Goal: Check status: Check status

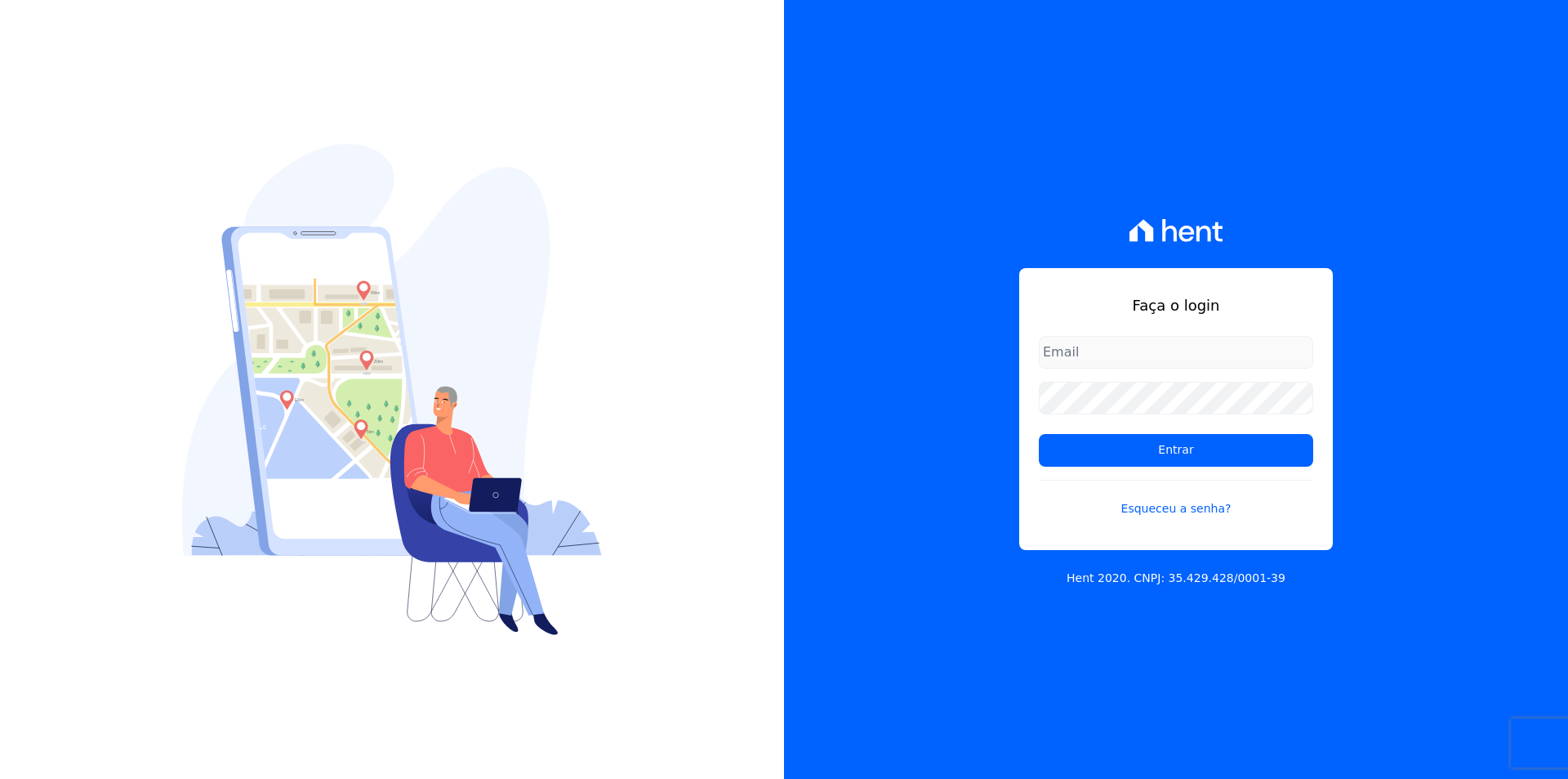
click at [1183, 354] on input "email" at bounding box center [1176, 352] width 274 height 33
type input "G"
type input "a"
type input "gabrielagonzaga14@gmail.com"
click at [1039, 434] on input "Entrar" at bounding box center [1176, 450] width 274 height 33
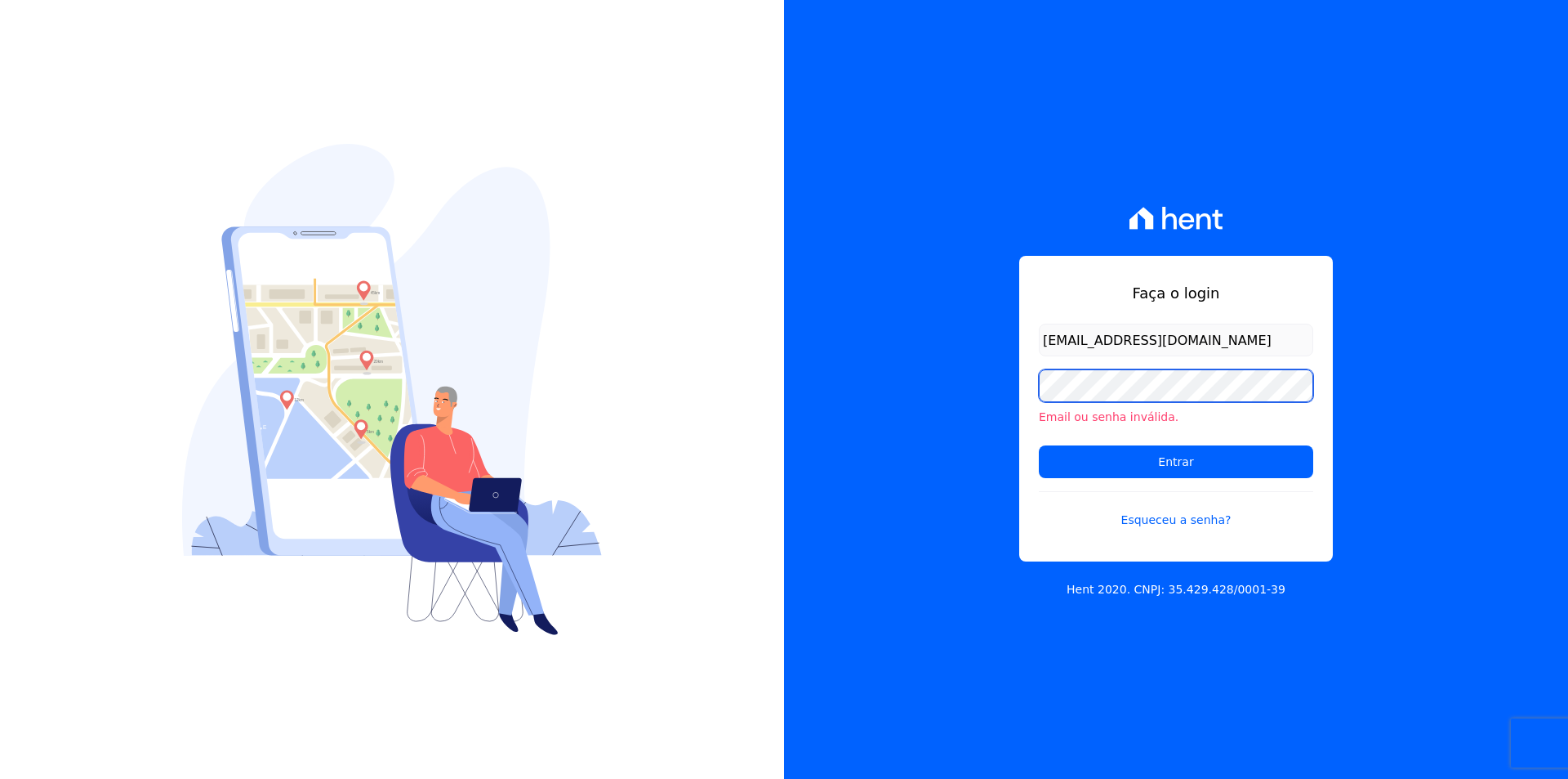
click at [1039, 445] on input "Entrar" at bounding box center [1176, 462] width 274 height 33
click at [1182, 524] on link "Esqueceu a senha?" at bounding box center [1176, 510] width 274 height 38
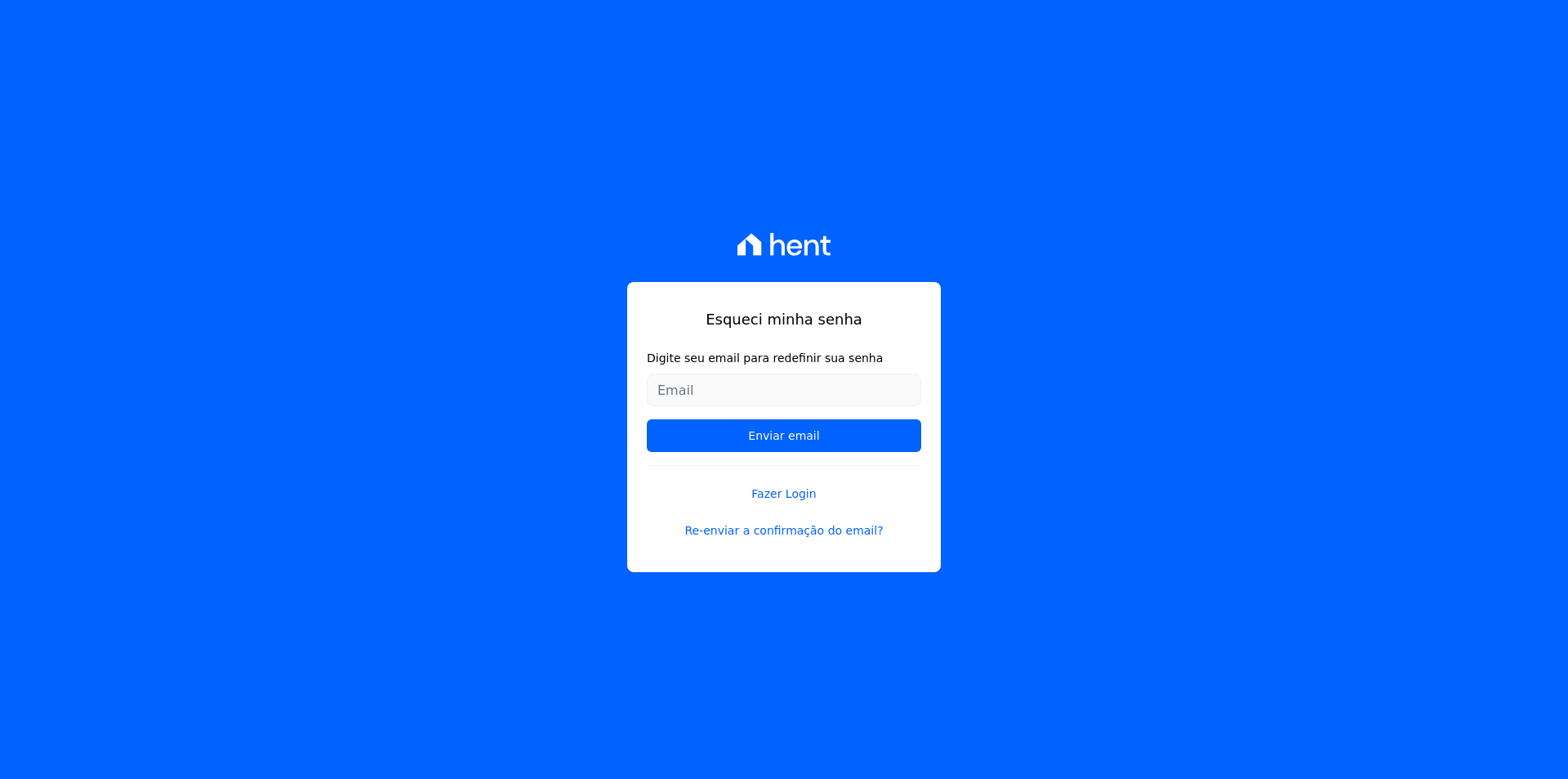
click at [682, 375] on input "Digite seu email para redefinir sua senha" at bounding box center [784, 390] width 274 height 33
type input "gabrielagonzaga14@gmail.com"
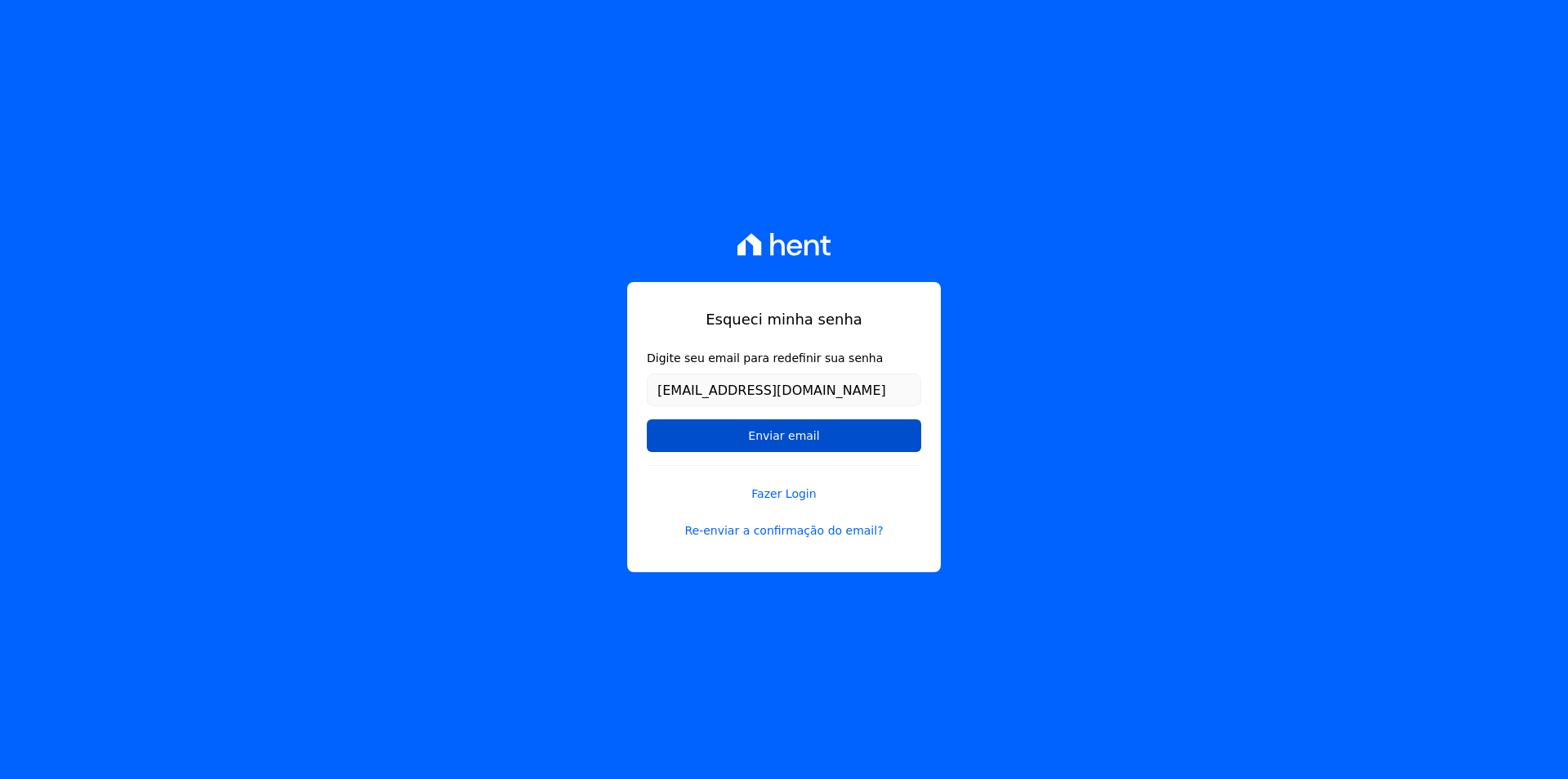
click at [810, 435] on input "Enviar email" at bounding box center [784, 436] width 274 height 33
click at [780, 435] on input "Enviar email" at bounding box center [784, 436] width 274 height 33
click at [802, 446] on input "Enviar email" at bounding box center [784, 436] width 274 height 33
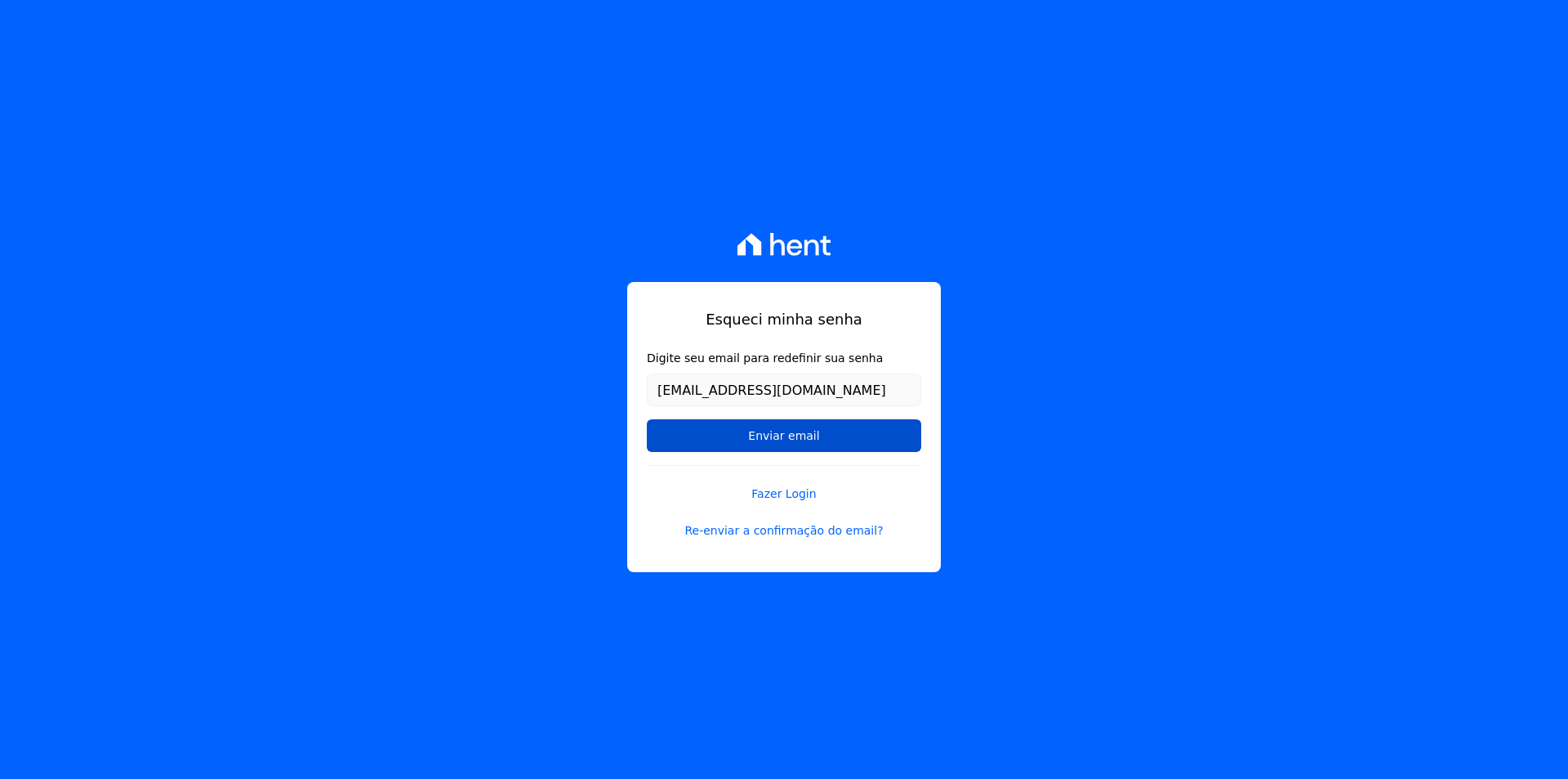
click at [802, 446] on input "Enviar email" at bounding box center [784, 436] width 274 height 33
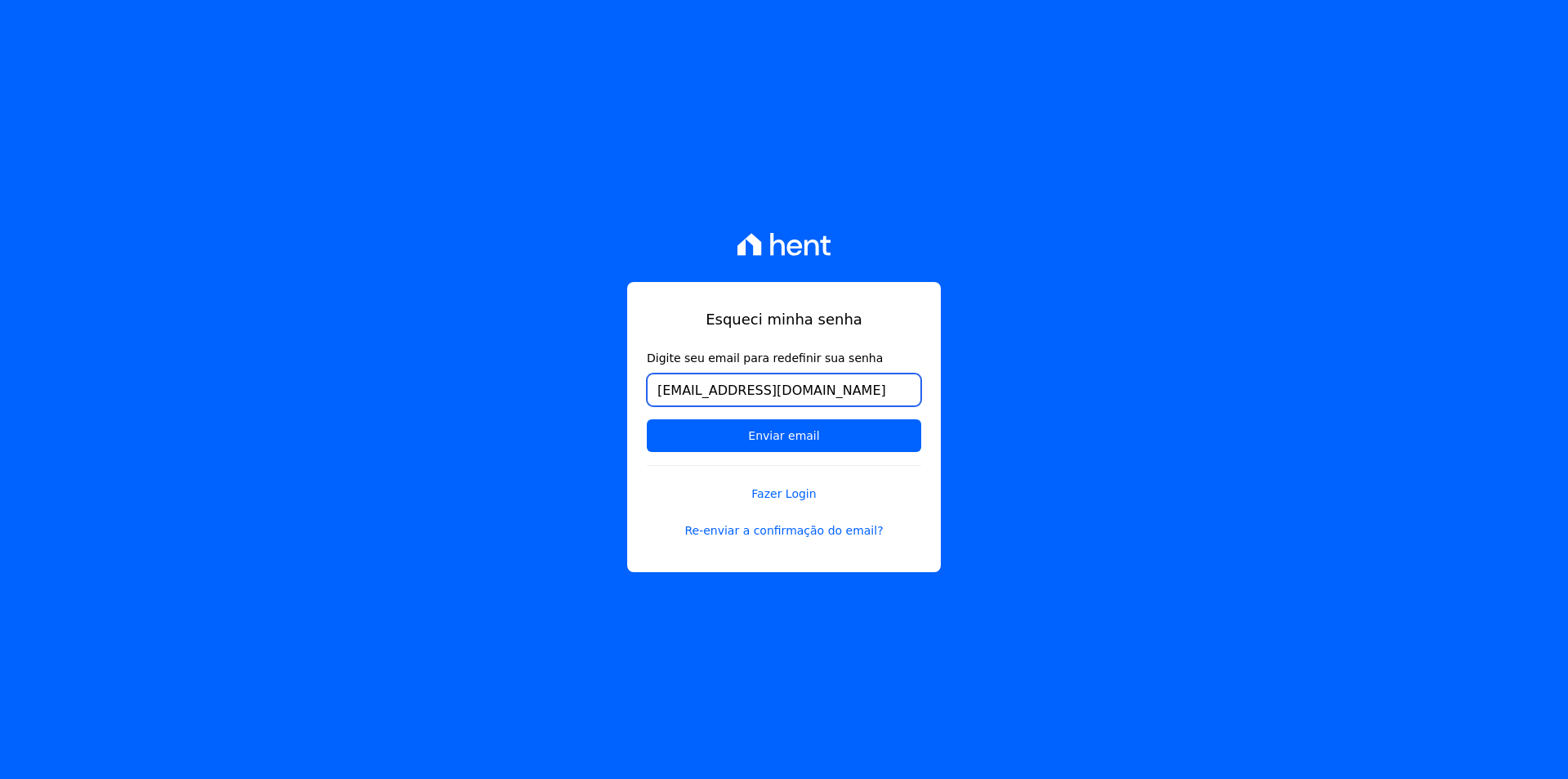
click at [842, 398] on input "[EMAIL_ADDRESS][DOMAIN_NAME]" at bounding box center [784, 390] width 274 height 33
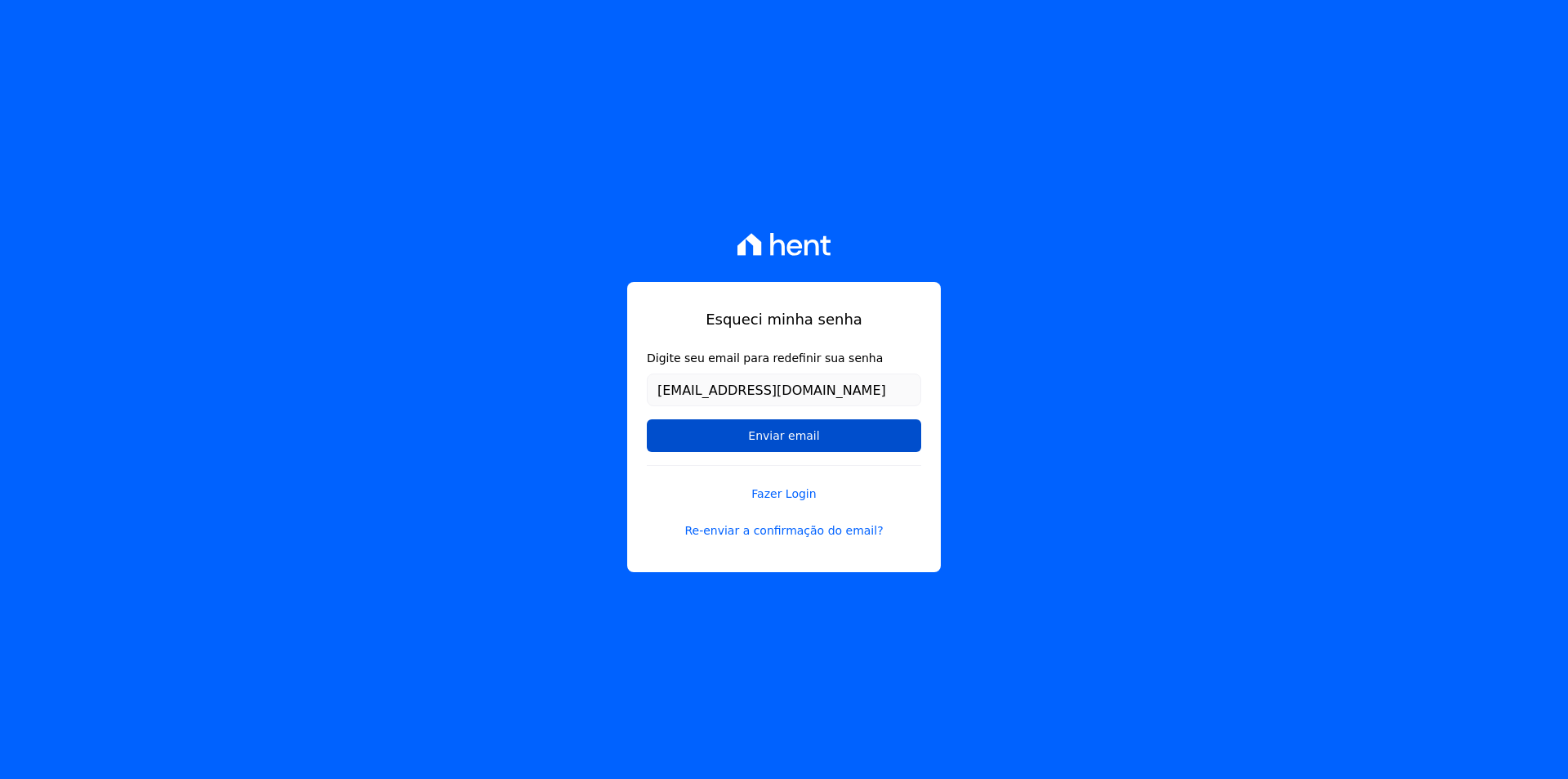
click at [837, 430] on input "Enviar email" at bounding box center [784, 436] width 274 height 33
click at [769, 530] on link "Re-enviar a confirmação do email?" at bounding box center [784, 531] width 274 height 17
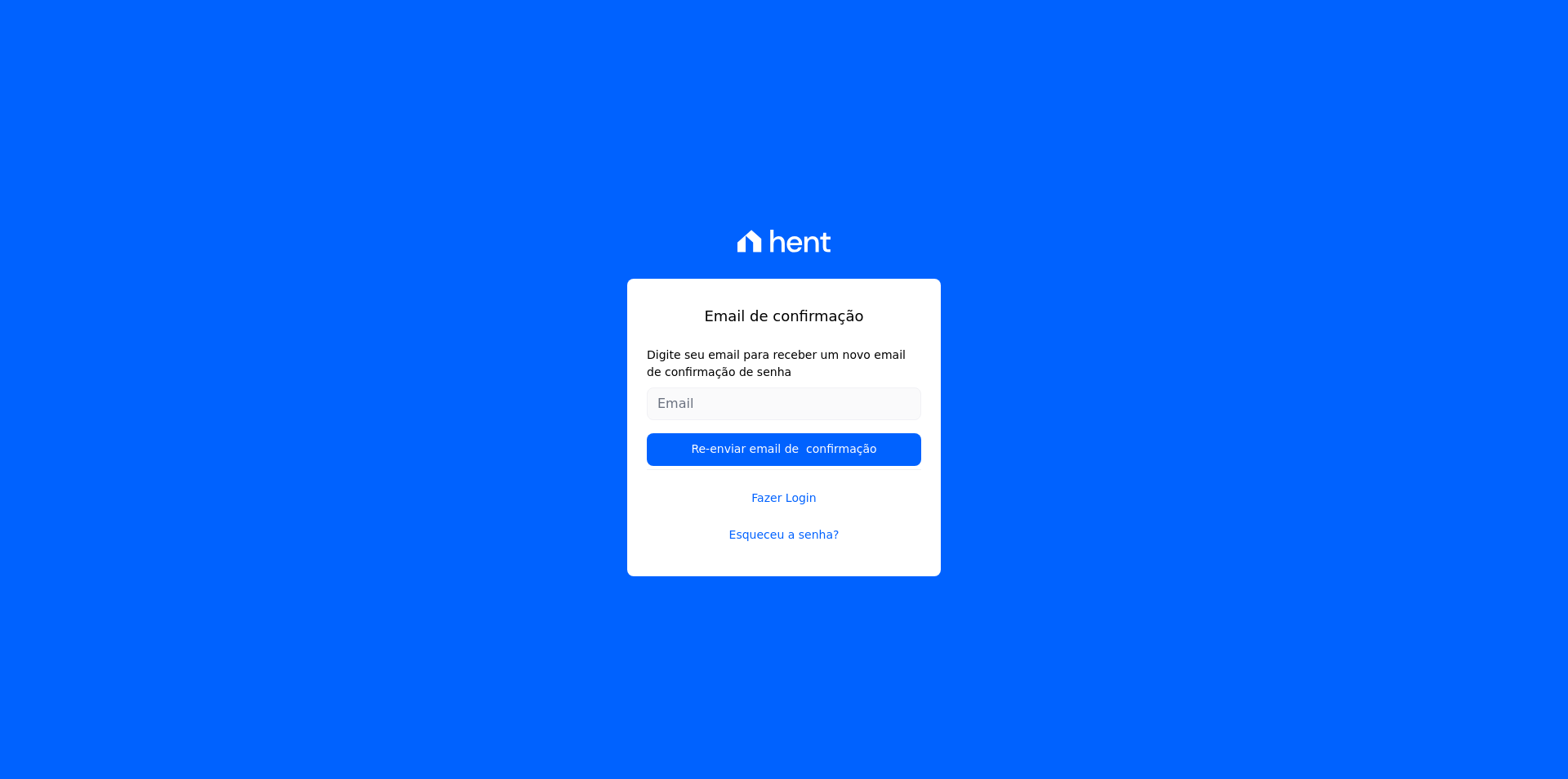
click at [764, 411] on input "Digite seu email para receber um novo email de confirmação de senha" at bounding box center [784, 404] width 274 height 33
type input "[EMAIL_ADDRESS][DOMAIN_NAME]"
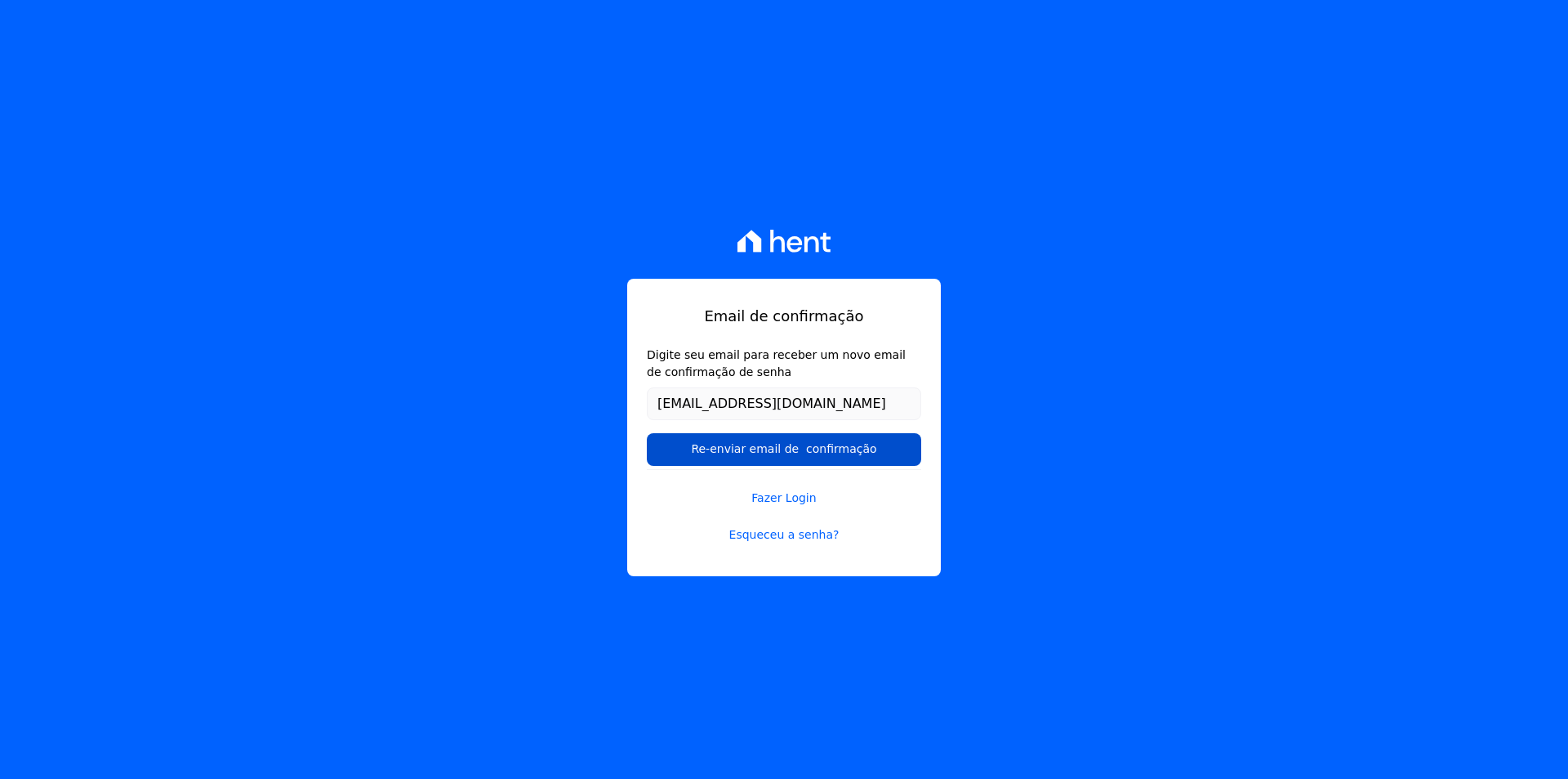
click at [764, 449] on input "Re-enviar email de confirmação" at bounding box center [784, 449] width 274 height 33
click at [762, 463] on input "Re-enviar email de confirmação" at bounding box center [784, 449] width 274 height 33
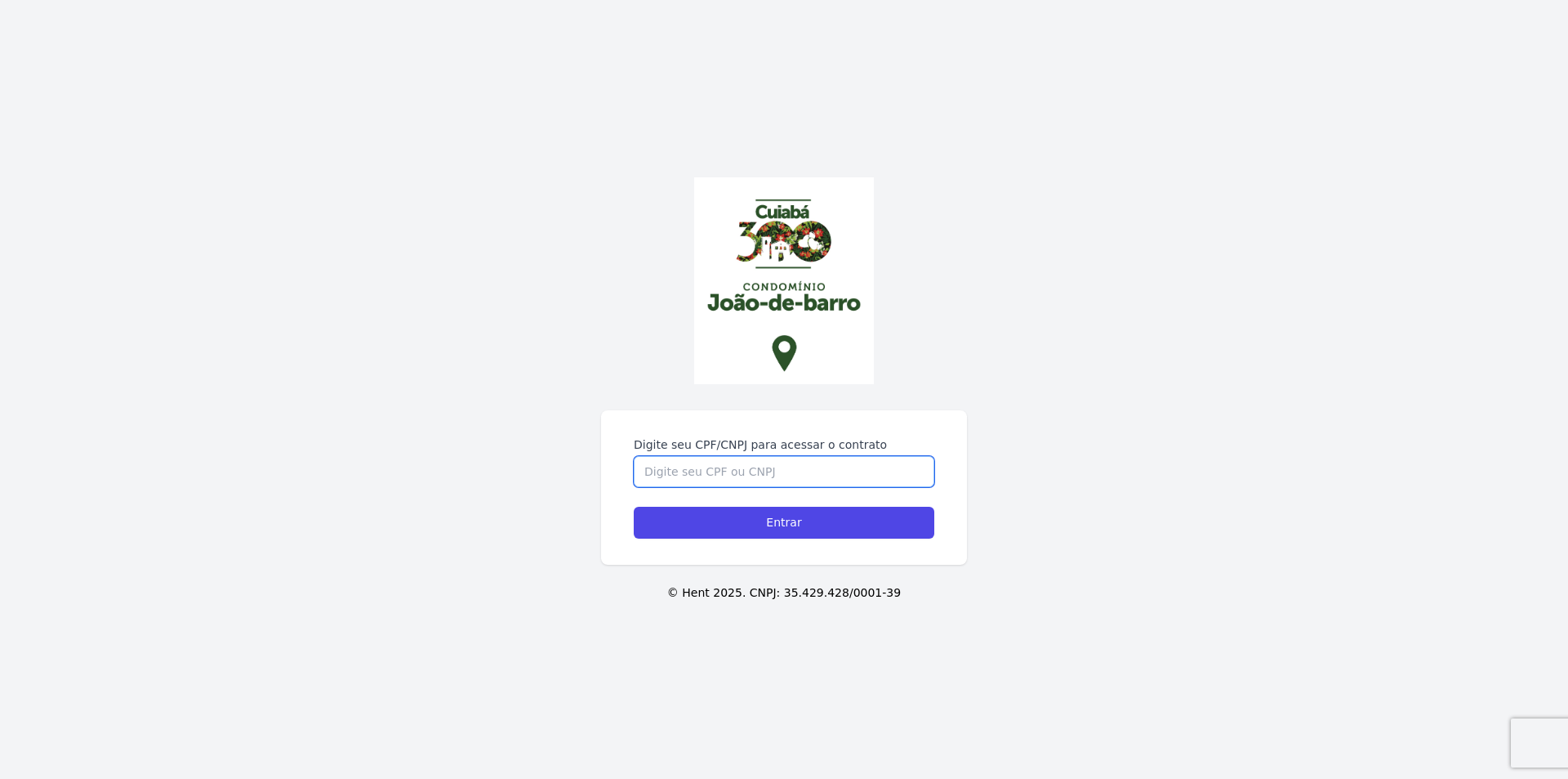
click at [827, 455] on input "Digite seu CPF/CNPJ para acessar o contrato" at bounding box center [784, 471] width 301 height 31
type input "05723588141"
click at [634, 506] on input "Entrar" at bounding box center [784, 522] width 301 height 32
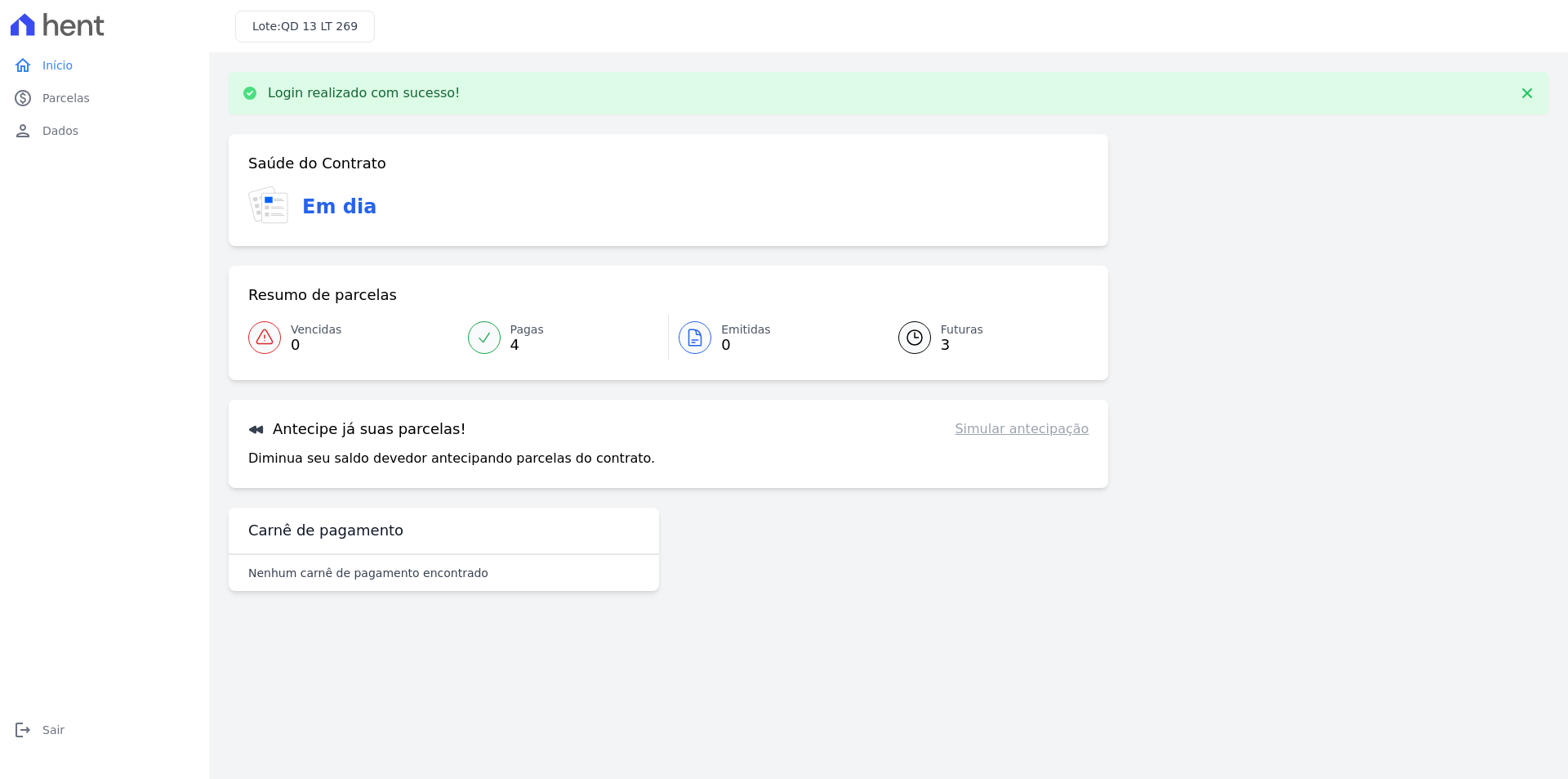
click at [326, 462] on p "Diminua seu saldo devedor antecipando parcelas do contrato." at bounding box center [452, 458] width 407 height 20
click at [1004, 434] on link "Simular antecipação" at bounding box center [1021, 429] width 134 height 20
click at [1006, 426] on link "Simular antecipação" at bounding box center [1021, 429] width 134 height 20
click at [920, 322] on div at bounding box center [915, 337] width 33 height 33
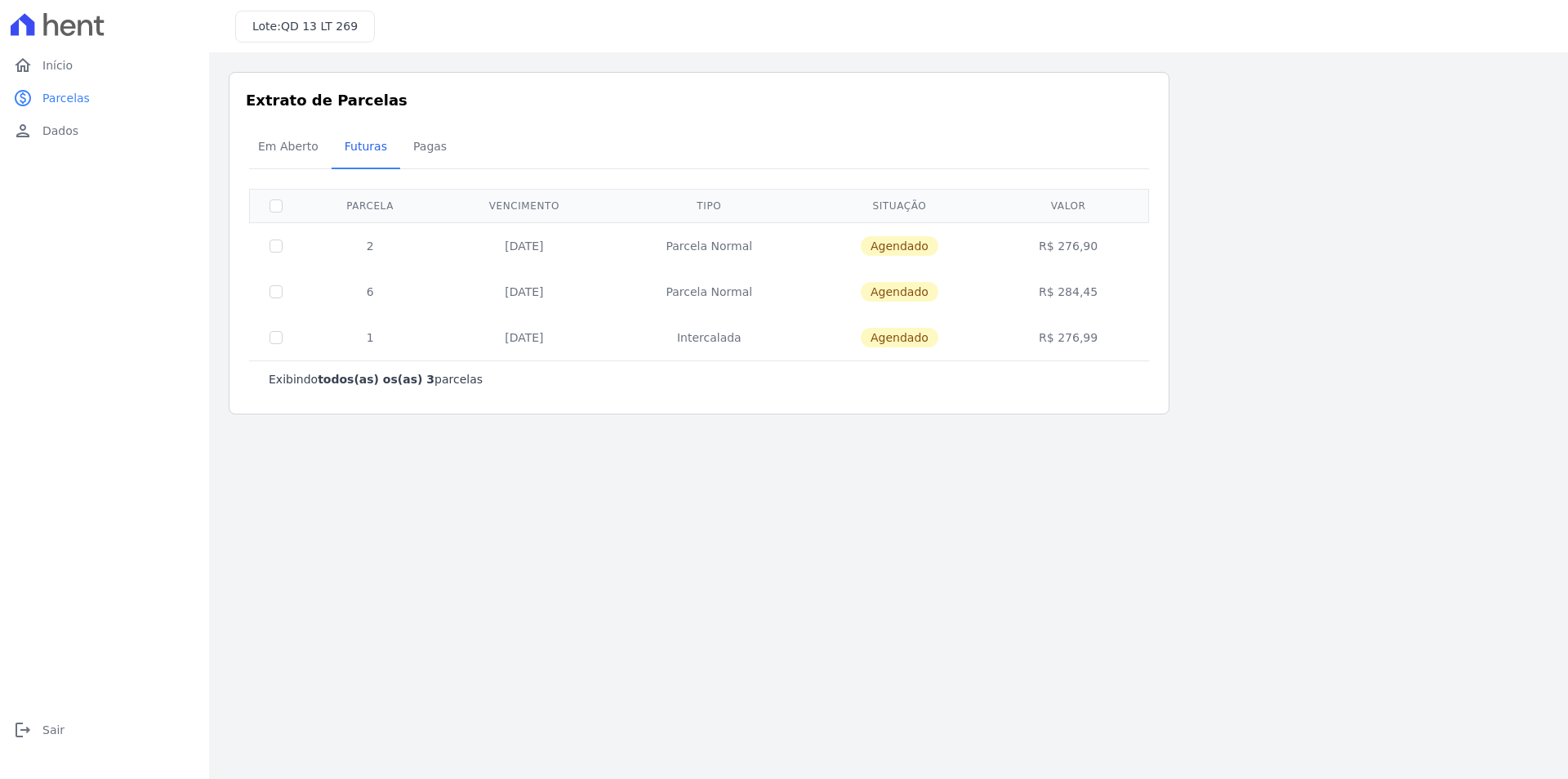
click at [906, 330] on span "Agendado" at bounding box center [900, 337] width 78 height 20
click at [767, 336] on td "Intercalada" at bounding box center [708, 337] width 198 height 46
click at [275, 287] on input "checkbox" at bounding box center [276, 292] width 13 height 13
checkbox input "true"
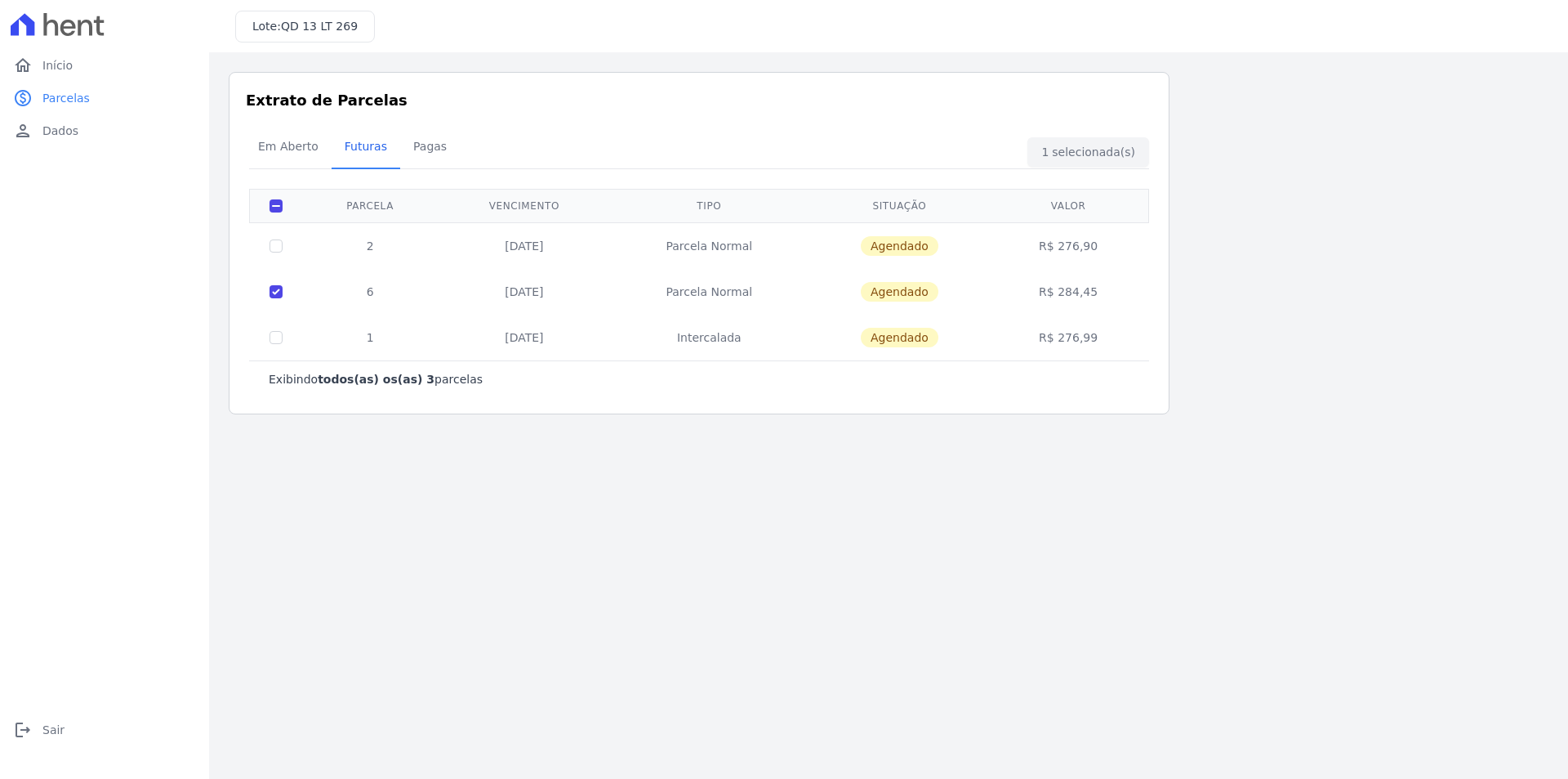
click at [281, 330] on td at bounding box center [277, 337] width 53 height 46
click at [279, 335] on input "checkbox" at bounding box center [276, 337] width 13 height 13
checkbox input "true"
click at [1088, 155] on div "Em Aberto Futuras [GEOGRAPHIC_DATA]" at bounding box center [699, 148] width 908 height 40
click at [361, 337] on td "1" at bounding box center [369, 337] width 135 height 46
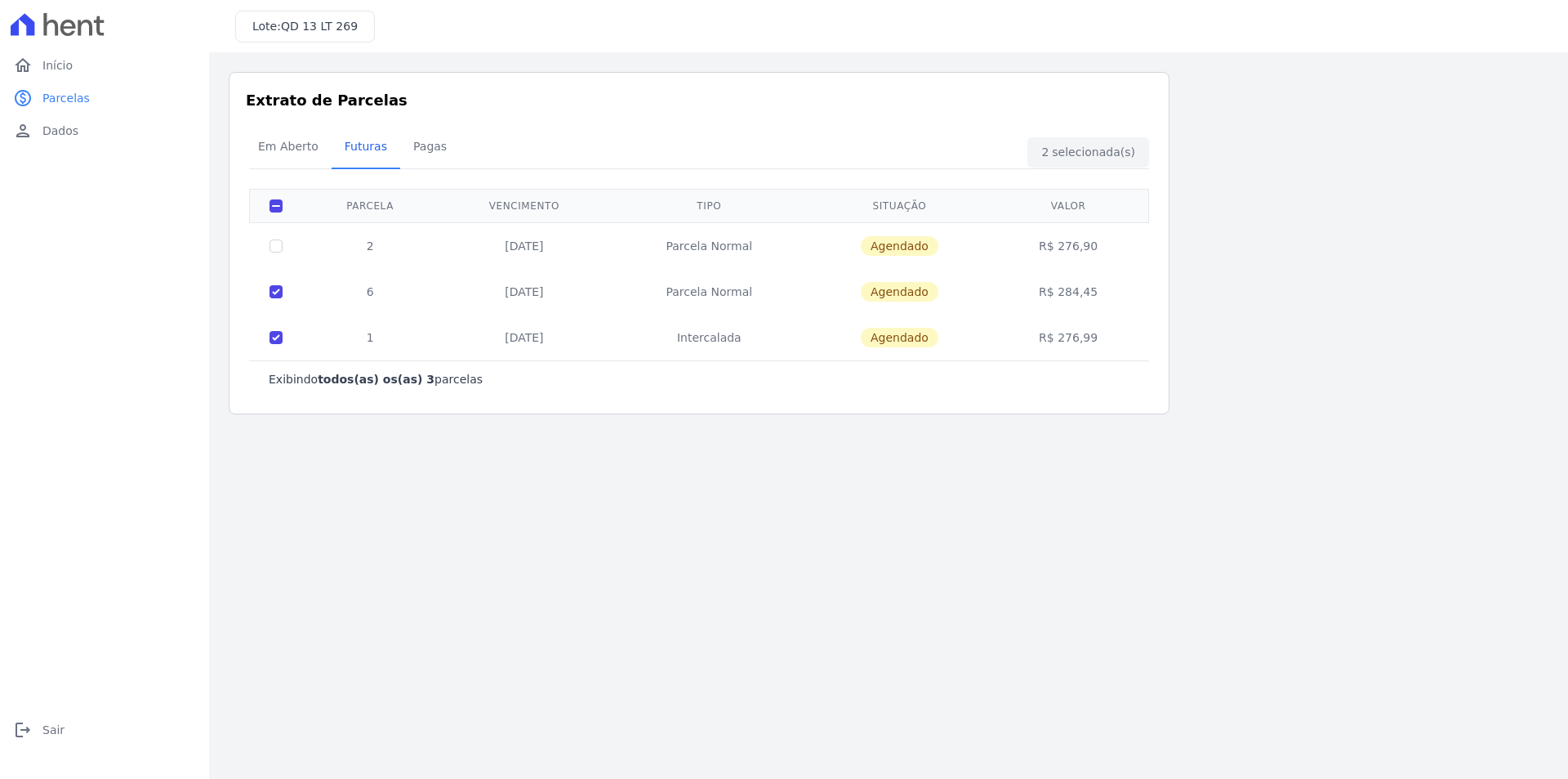
click at [896, 324] on td "Agendado" at bounding box center [900, 337] width 184 height 46
click at [270, 242] on input "checkbox" at bounding box center [276, 245] width 13 height 13
checkbox input "true"
click at [516, 234] on td "[DATE]" at bounding box center [524, 246] width 172 height 47
click at [517, 236] on td "[DATE]" at bounding box center [524, 246] width 172 height 47
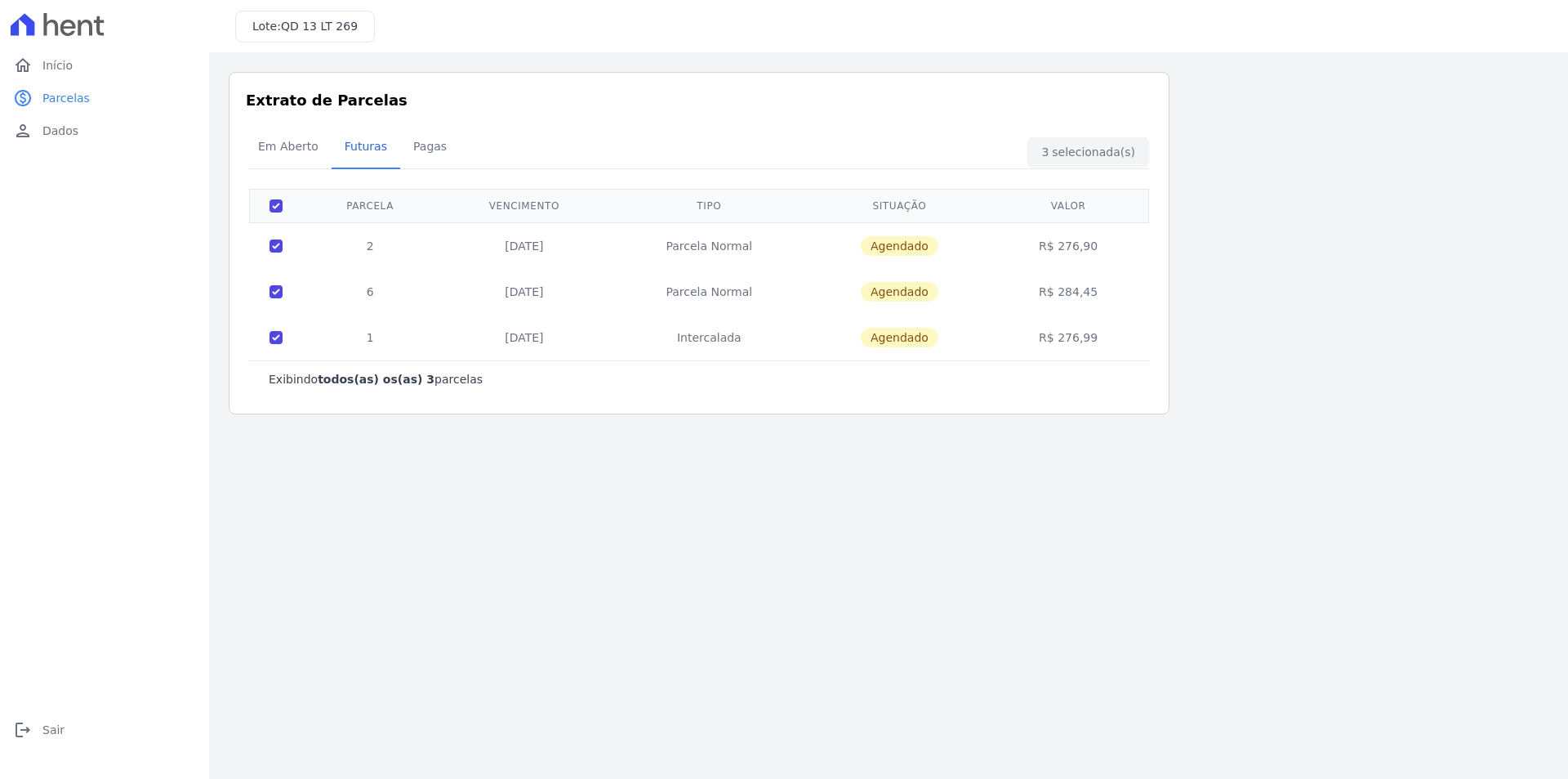
drag, startPoint x: 532, startPoint y: 291, endPoint x: 538, endPoint y: 316, distance: 25.7
click at [538, 316] on tbody "2 [DATE] [GEOGRAPHIC_DATA] [GEOGRAPHIC_DATA] R$ 276,90 6 [DATE] [GEOGRAPHIC_DAT…" at bounding box center [699, 292] width 900 height 138
click at [538, 331] on td "[DATE]" at bounding box center [524, 337] width 172 height 46
click at [276, 143] on span "Em Aberto" at bounding box center [288, 147] width 80 height 33
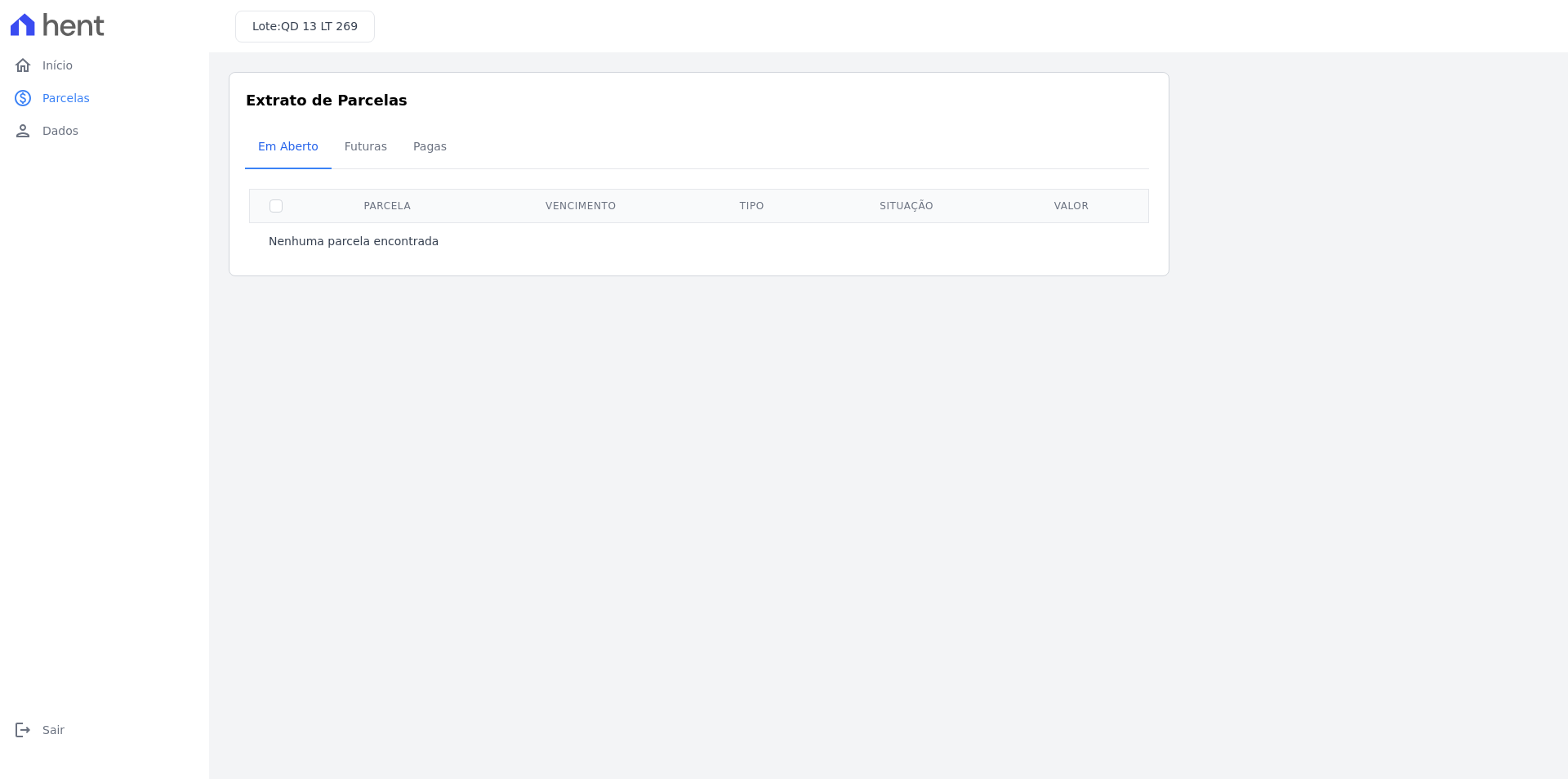
click at [274, 218] on th at bounding box center [277, 205] width 53 height 34
click at [273, 211] on input "checkbox" at bounding box center [276, 205] width 13 height 13
checkbox input "true"
click at [96, 75] on link "home Início" at bounding box center [104, 66] width 196 height 33
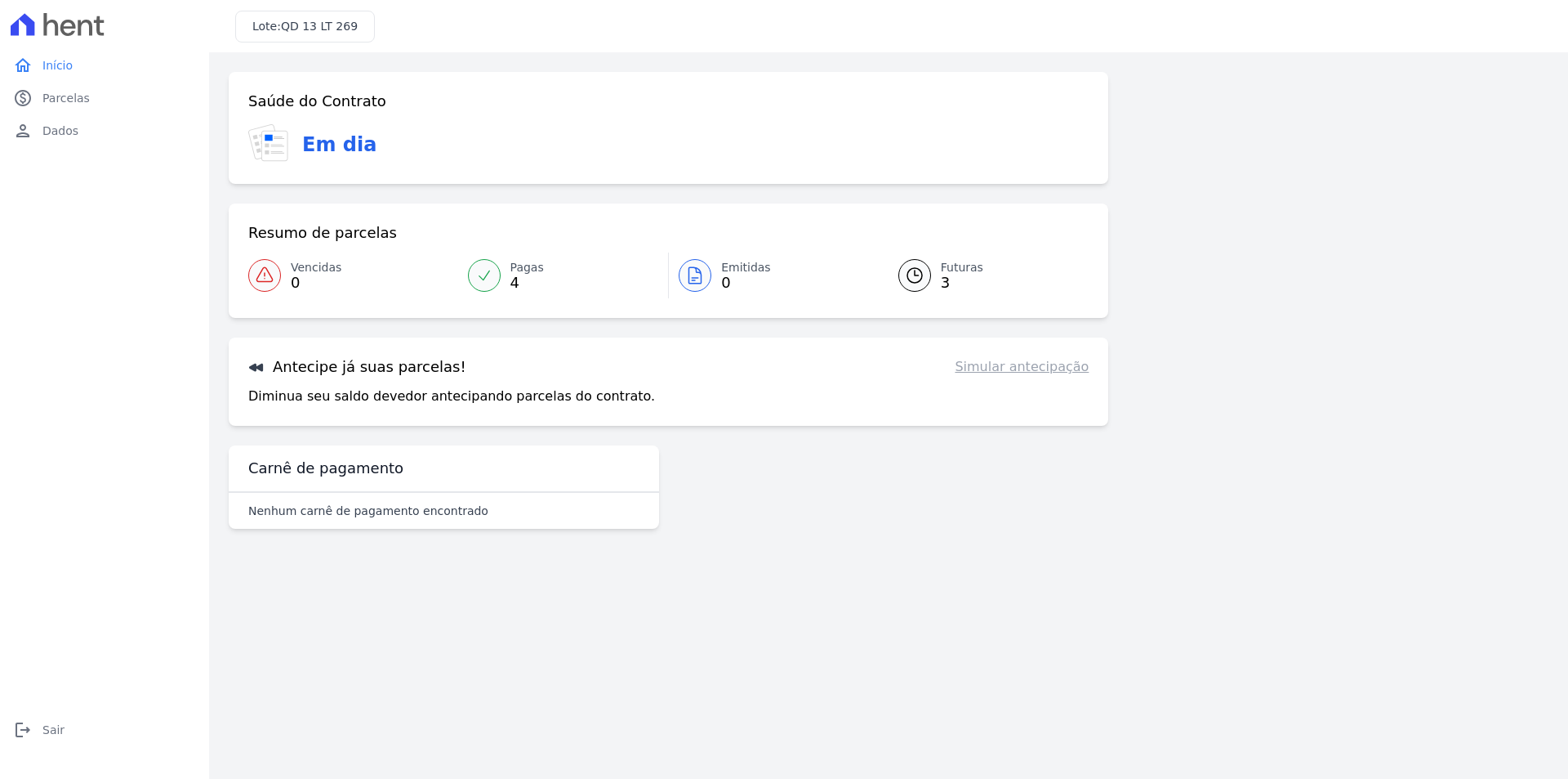
click at [512, 270] on span "Pagas" at bounding box center [527, 267] width 34 height 17
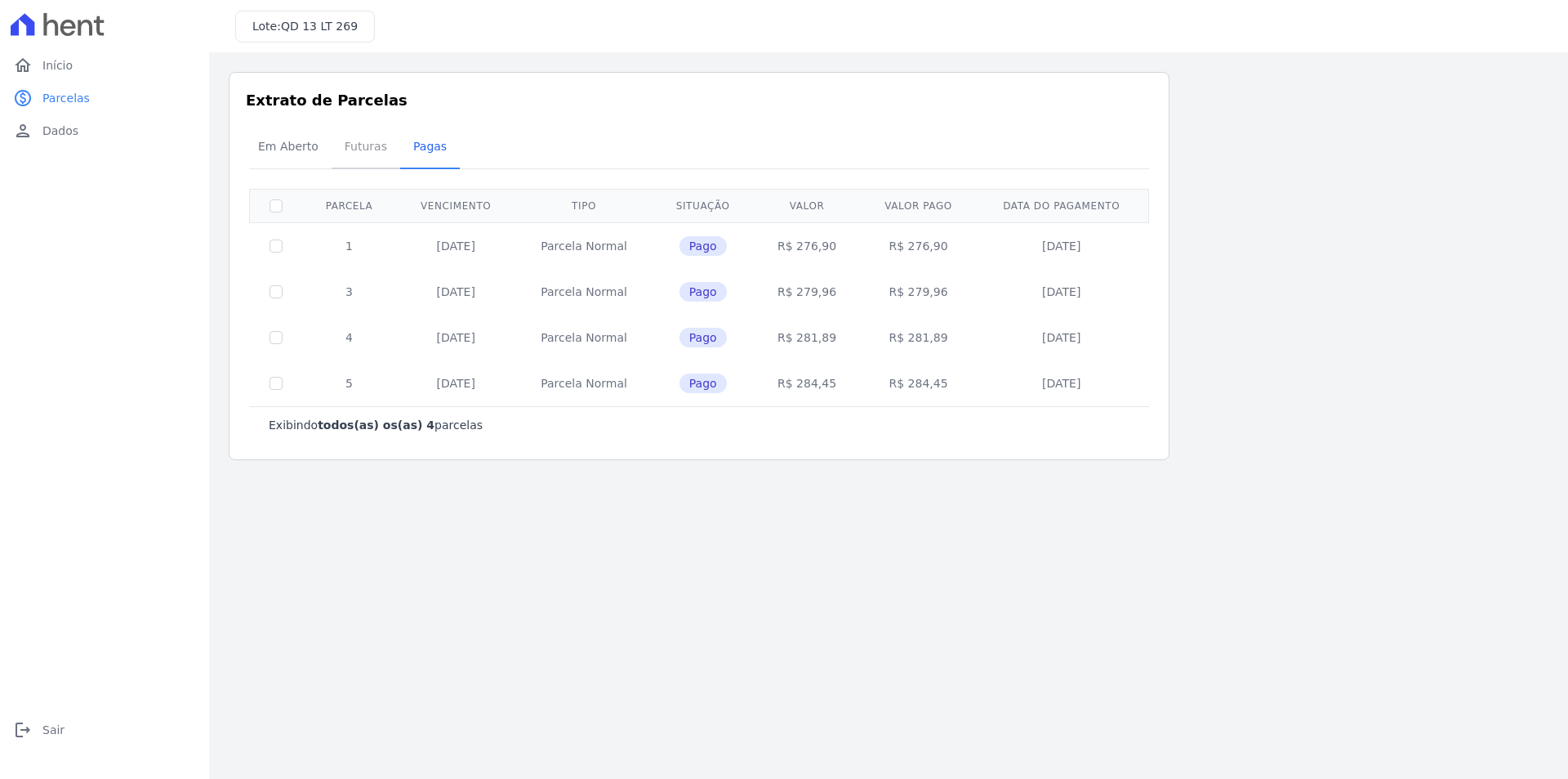
click at [348, 146] on span "Futuras" at bounding box center [366, 147] width 62 height 33
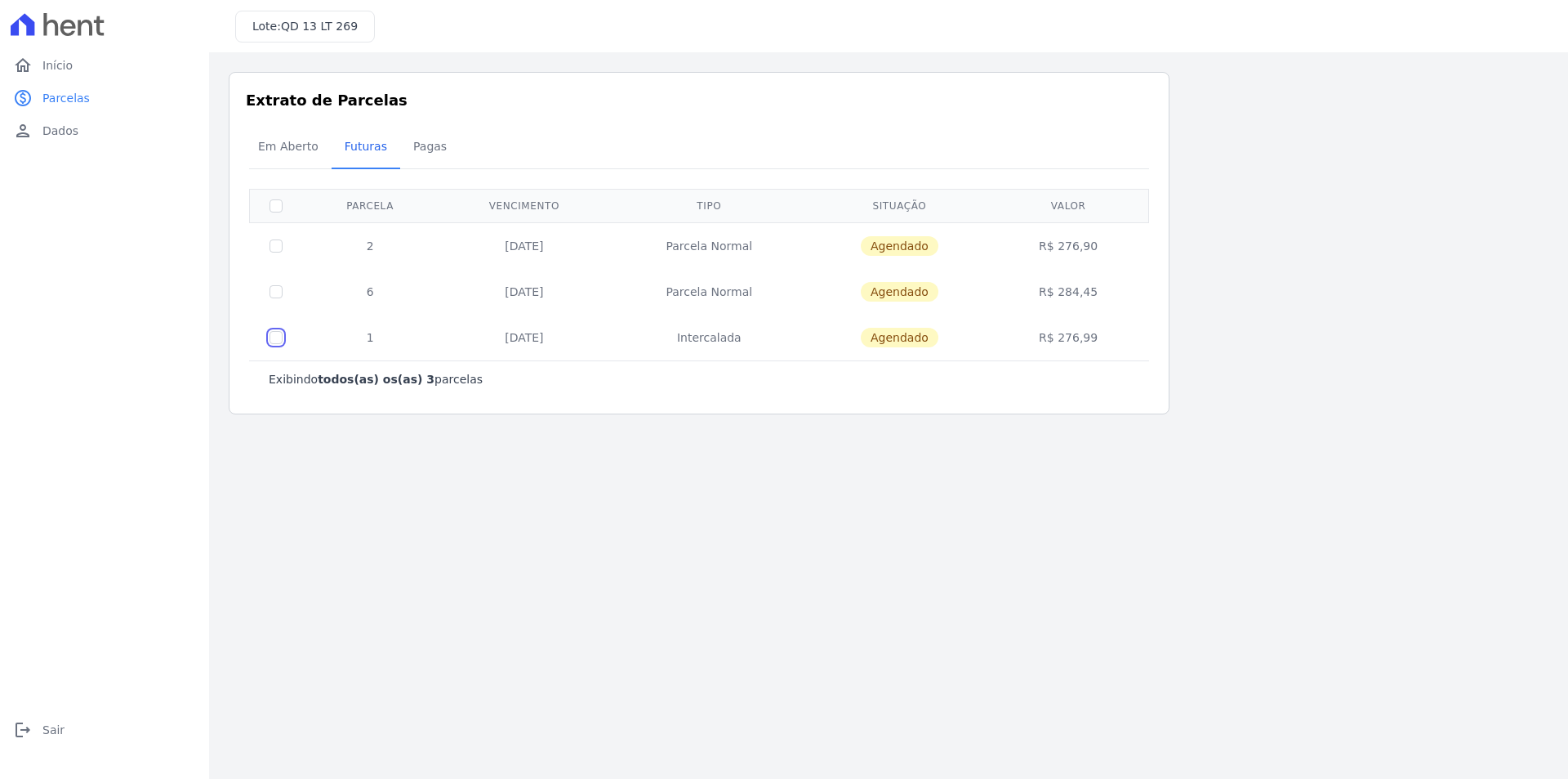
click at [273, 335] on input "checkbox" at bounding box center [276, 337] width 13 height 13
checkbox input "true"
click at [281, 292] on input "checkbox" at bounding box center [276, 292] width 13 height 13
checkbox input "true"
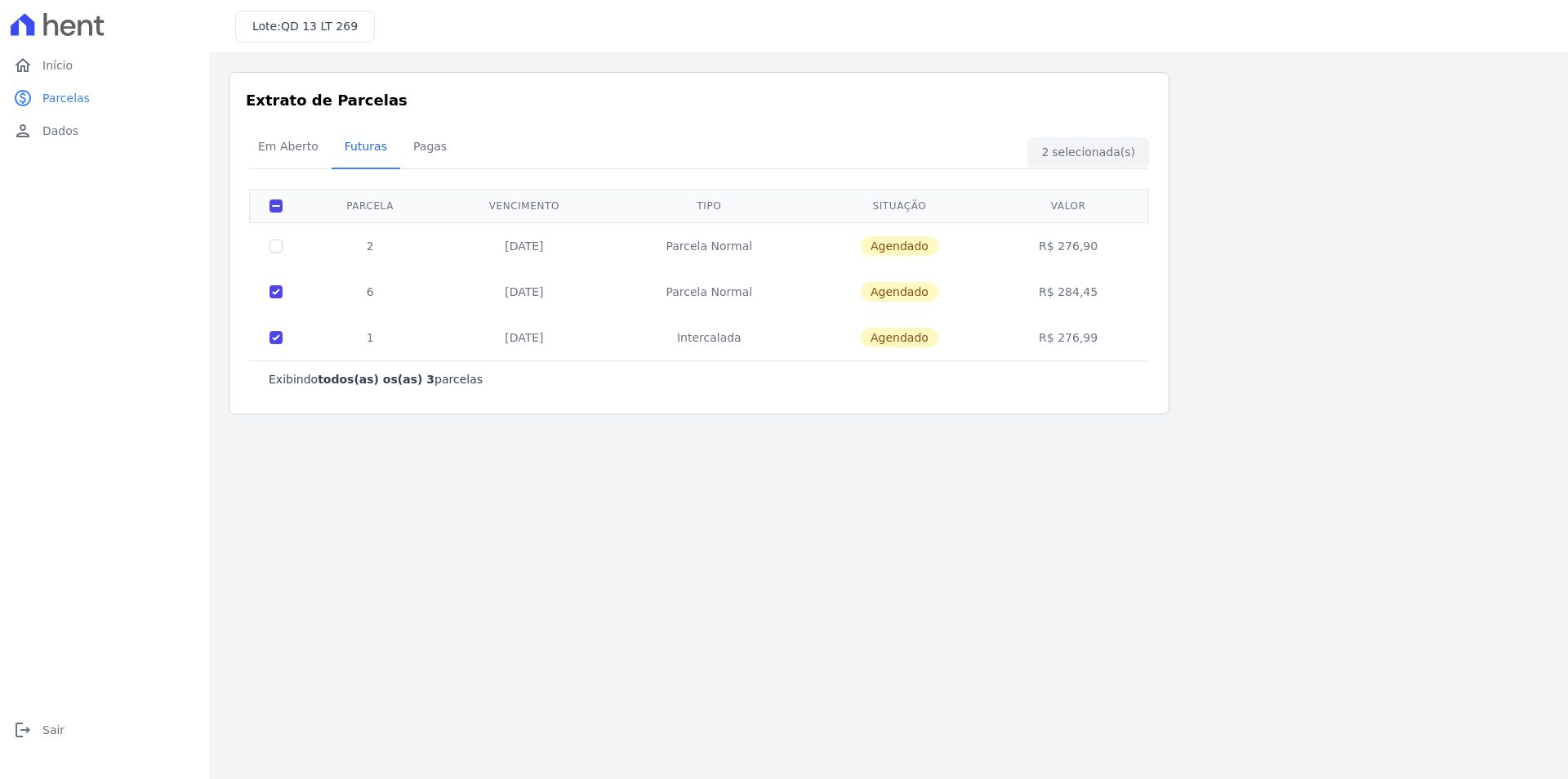
click at [1076, 148] on div "Em Aberto Futuras [GEOGRAPHIC_DATA]" at bounding box center [699, 148] width 908 height 40
click at [65, 135] on span "Dados" at bounding box center [60, 130] width 36 height 16
